Goal: Task Accomplishment & Management: Manage account settings

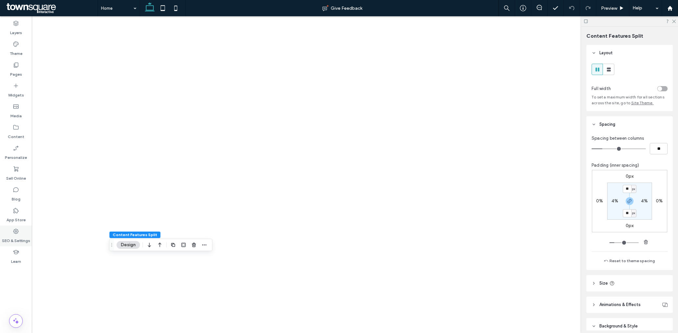
click at [13, 233] on icon at bounding box center [16, 231] width 6 height 6
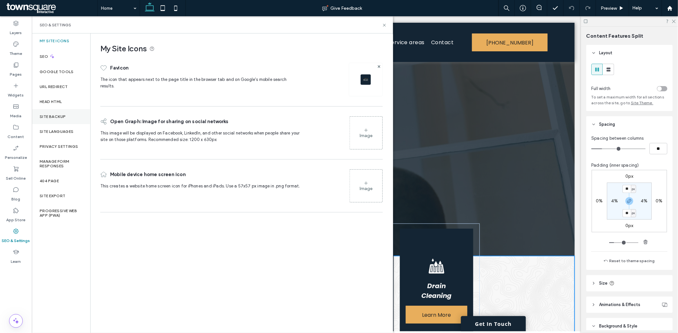
click at [62, 115] on label "Site Backup" at bounding box center [53, 116] width 26 height 5
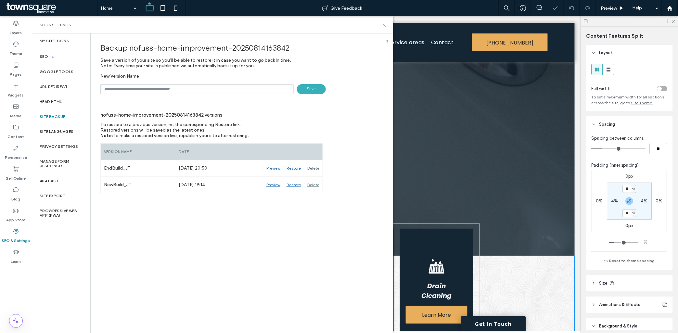
click at [172, 89] on input "text" at bounding box center [196, 89] width 193 height 10
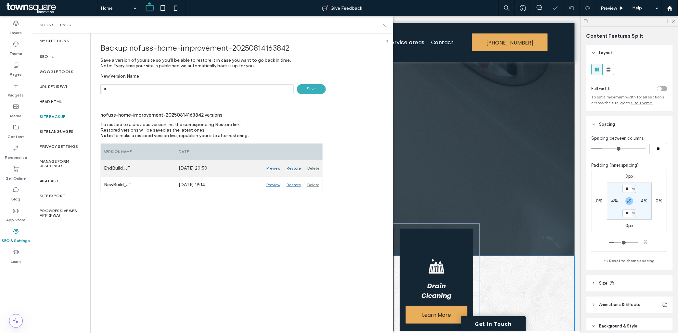
type input "*"
click at [313, 168] on div "Delete" at bounding box center [313, 168] width 19 height 16
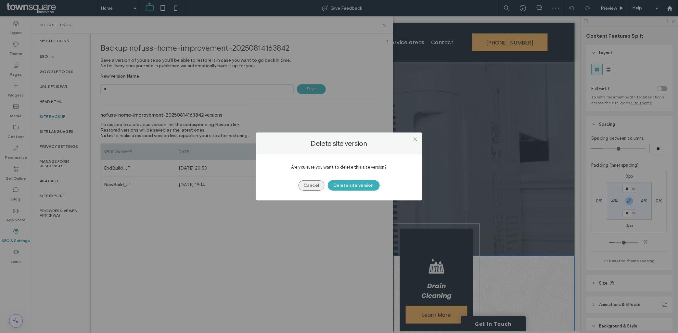
click at [312, 185] on button "Cancel" at bounding box center [312, 185] width 26 height 10
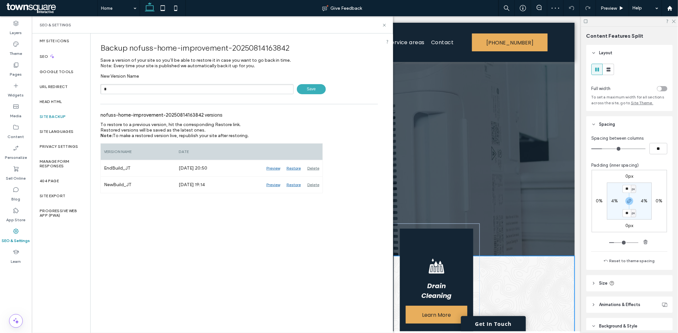
click at [203, 91] on input "*" at bounding box center [196, 89] width 193 height 10
type input "*"
